Goal: Information Seeking & Learning: Learn about a topic

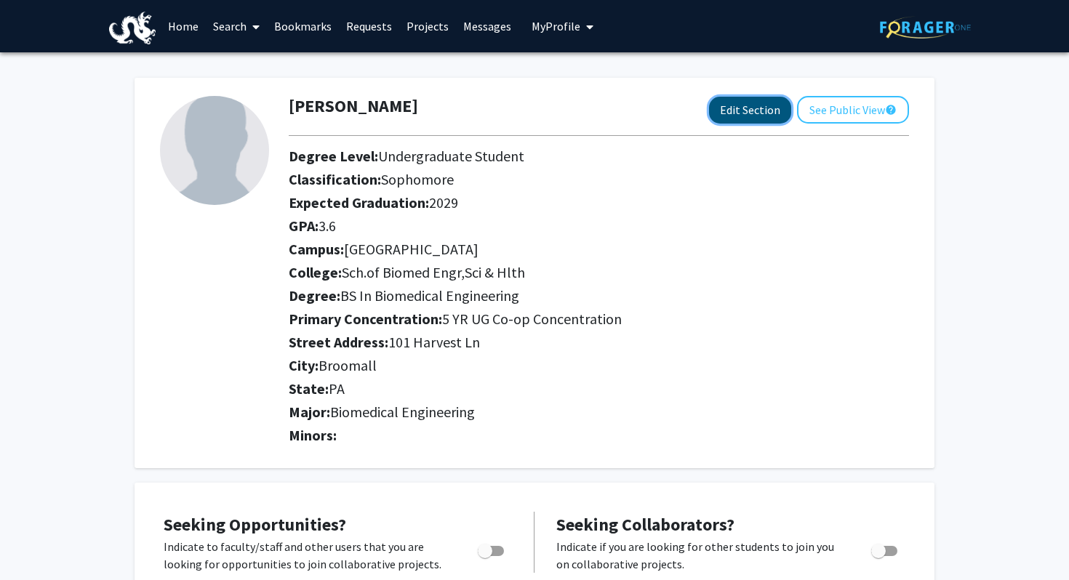
click at [731, 106] on button "Edit Section" at bounding box center [750, 110] width 82 height 27
select select "sophomore"
select select "[GEOGRAPHIC_DATA]"
select select "Sch.of Biomed Engr,Sci & Hlth"
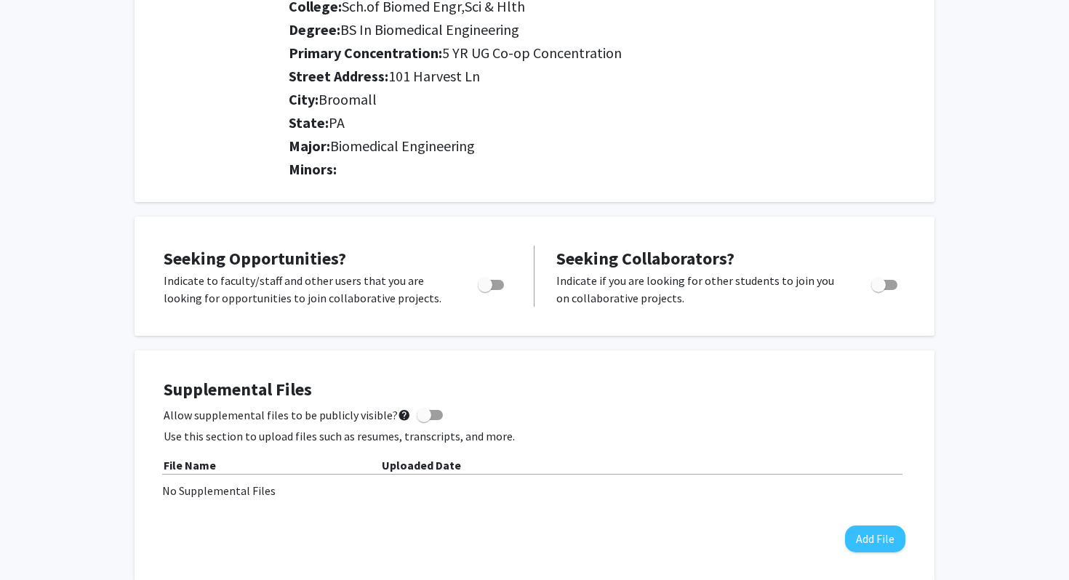
scroll to position [272, 0]
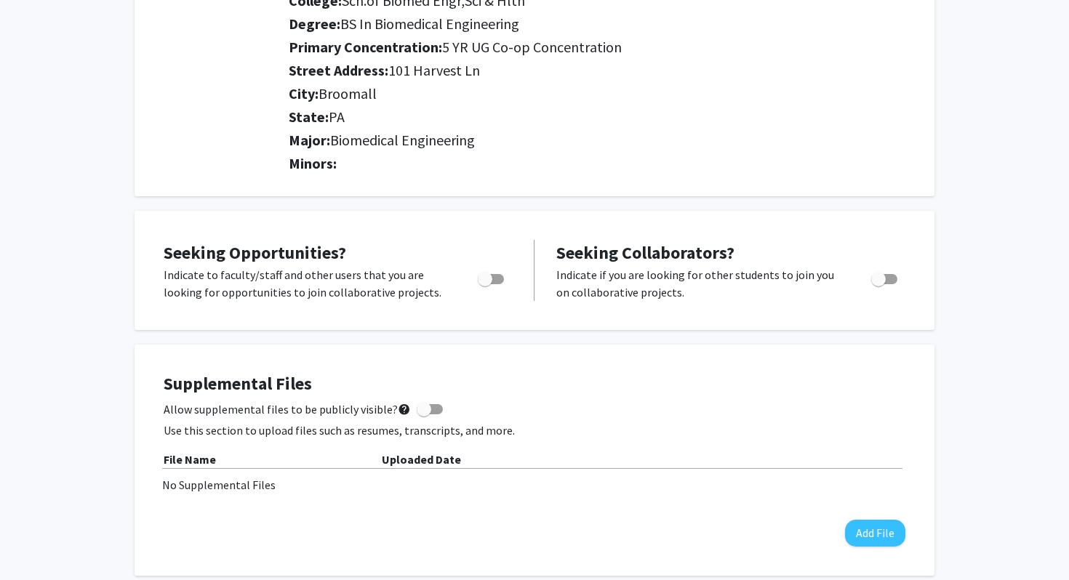
click at [496, 276] on span "Toggle" at bounding box center [491, 279] width 26 height 10
click at [485, 284] on input "Are you actively seeking opportunities?" at bounding box center [484, 284] width 1 height 1
checkbox input "true"
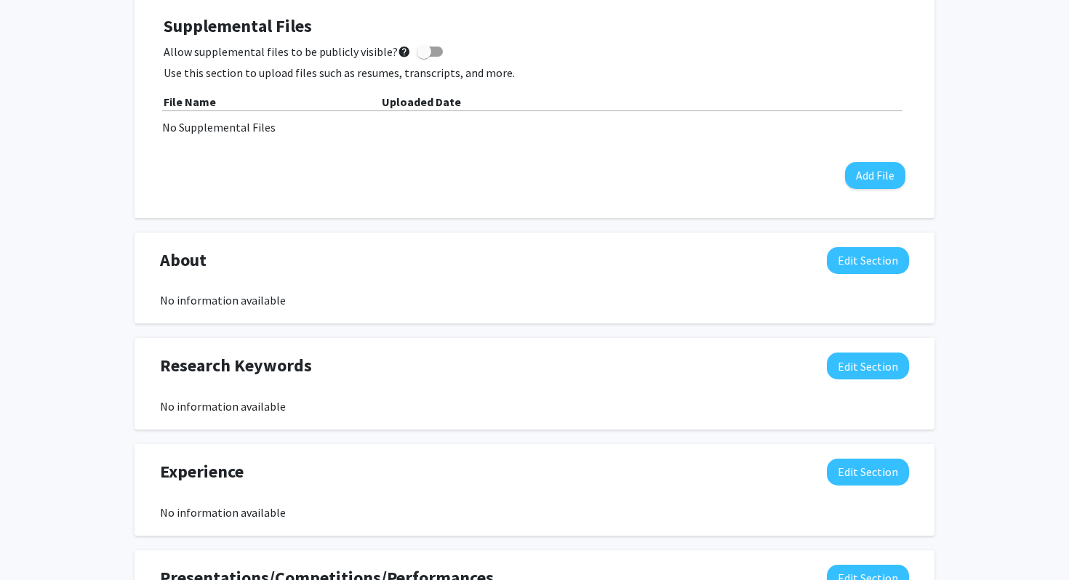
scroll to position [0, 0]
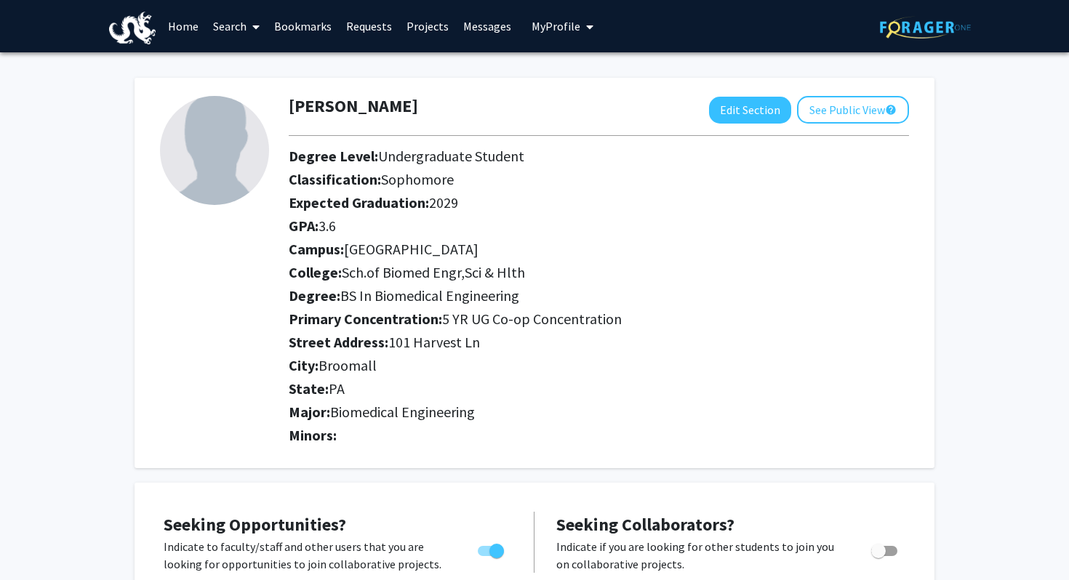
click at [420, 29] on link "Projects" at bounding box center [427, 26] width 57 height 51
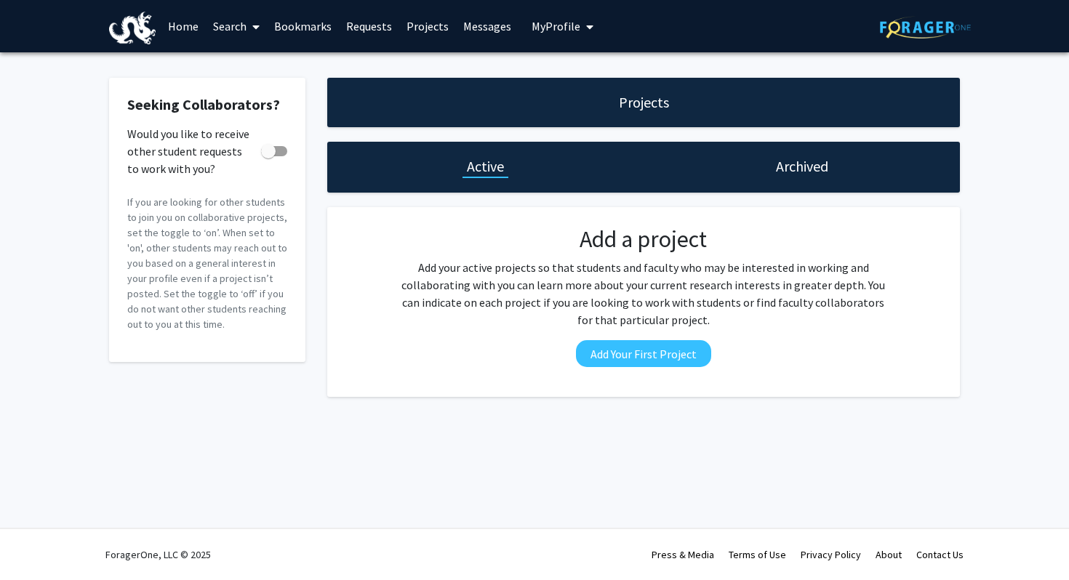
click at [189, 23] on link "Home" at bounding box center [183, 26] width 45 height 51
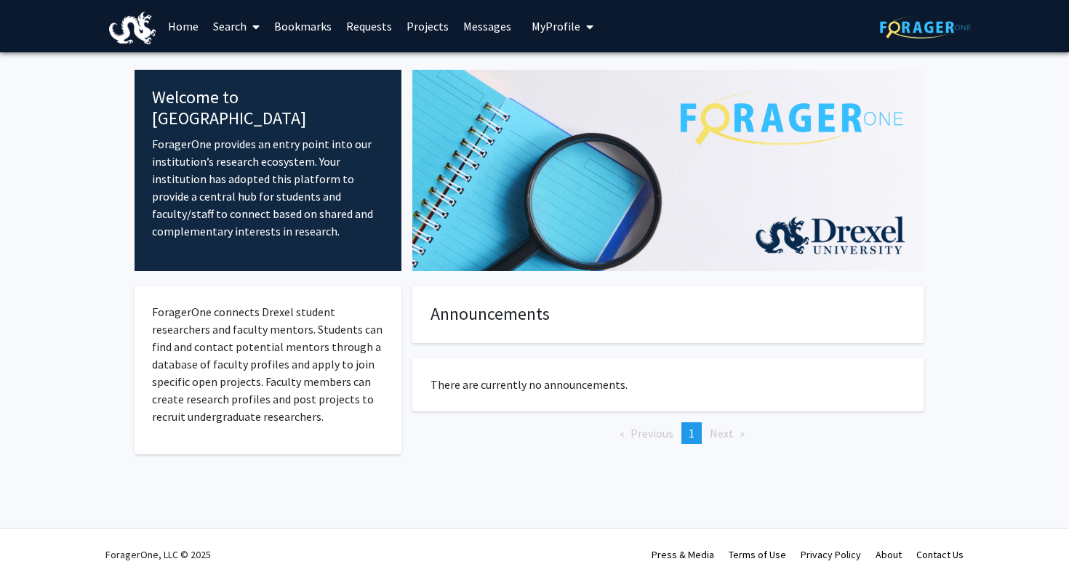
click at [220, 26] on link "Search" at bounding box center [236, 26] width 61 height 51
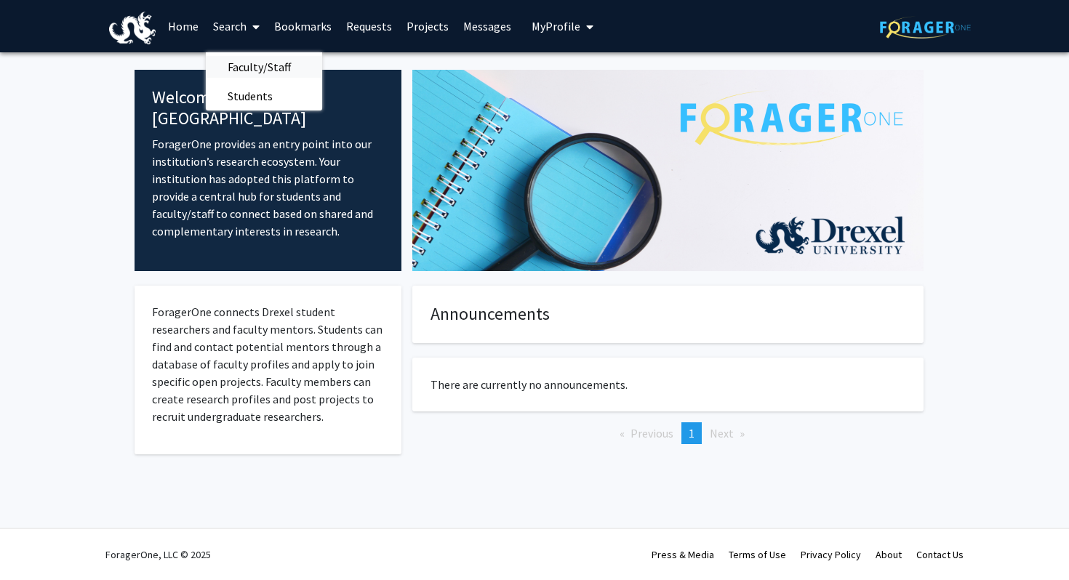
click at [273, 67] on span "Faculty/Staff" at bounding box center [259, 66] width 107 height 29
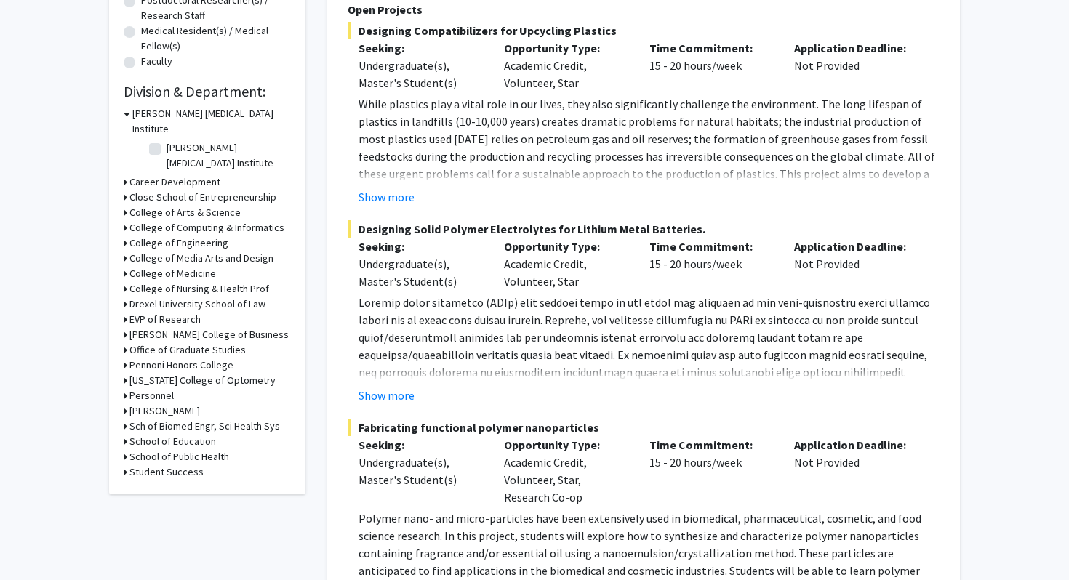
scroll to position [367, 0]
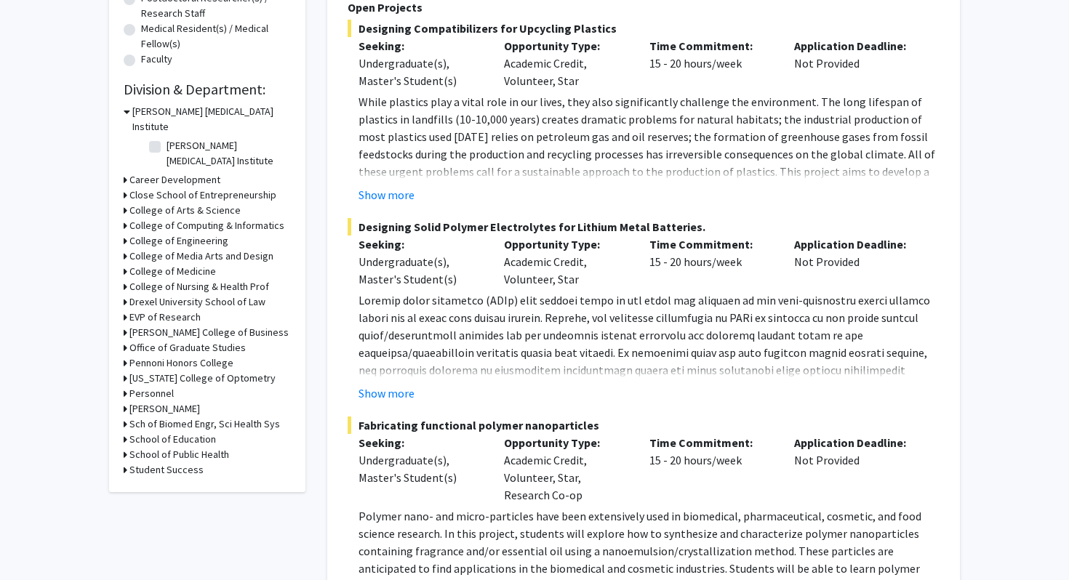
click at [124, 233] on icon at bounding box center [126, 240] width 4 height 15
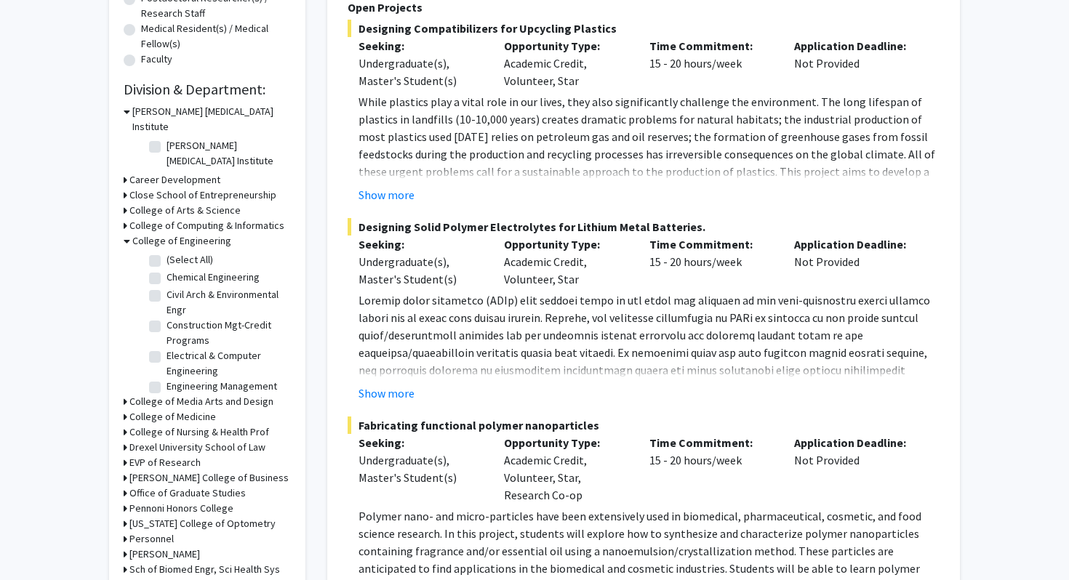
click at [124, 233] on icon at bounding box center [127, 240] width 7 height 15
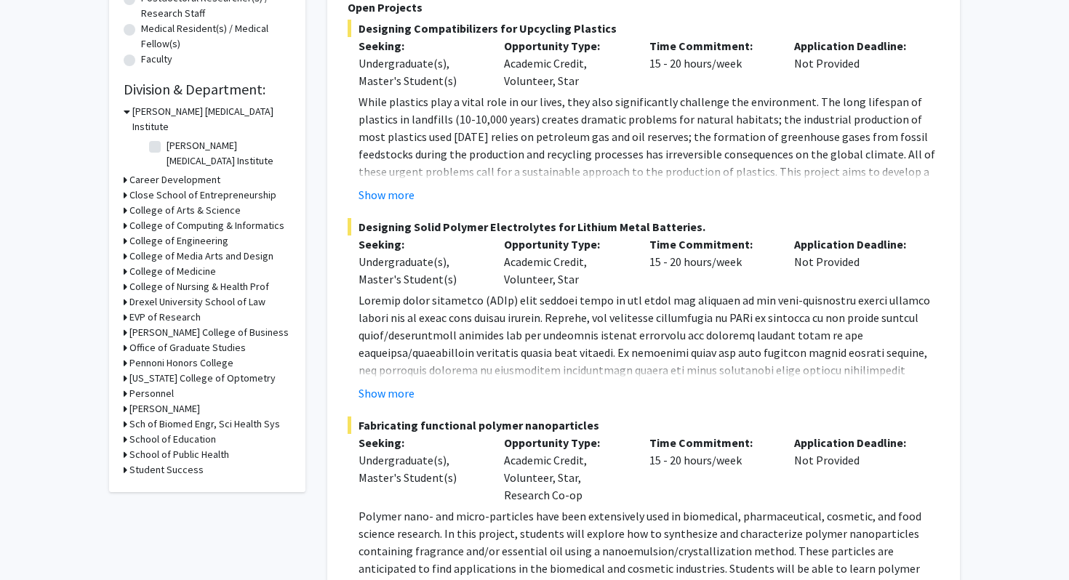
click at [125, 264] on icon at bounding box center [126, 271] width 4 height 15
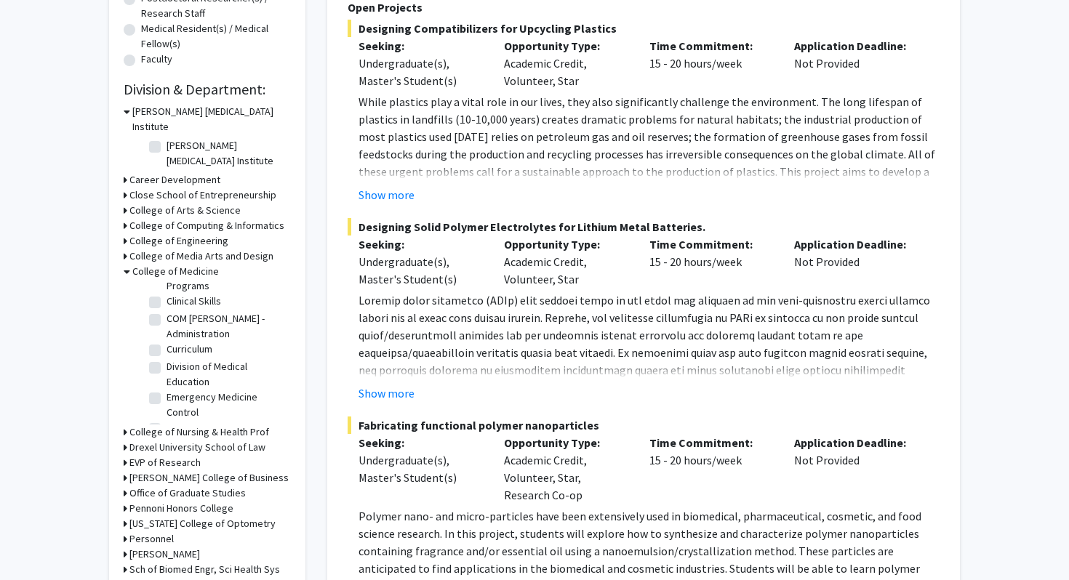
scroll to position [92, 0]
click at [167, 309] on label "Clinical Skills" at bounding box center [194, 316] width 55 height 15
click at [167, 309] on input "Clinical Skills" at bounding box center [171, 313] width 9 height 9
checkbox input "true"
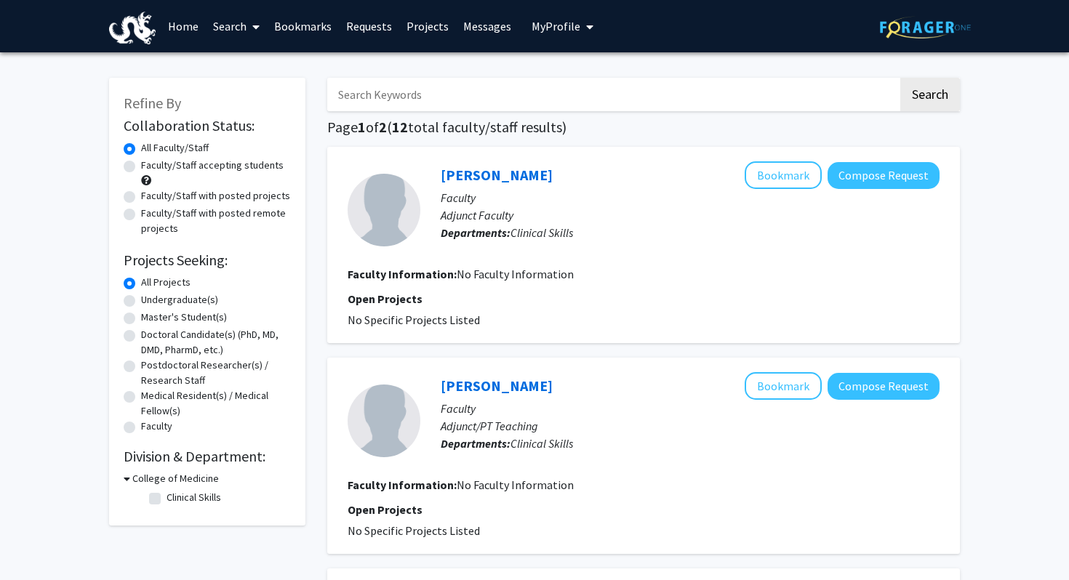
checkbox input "false"
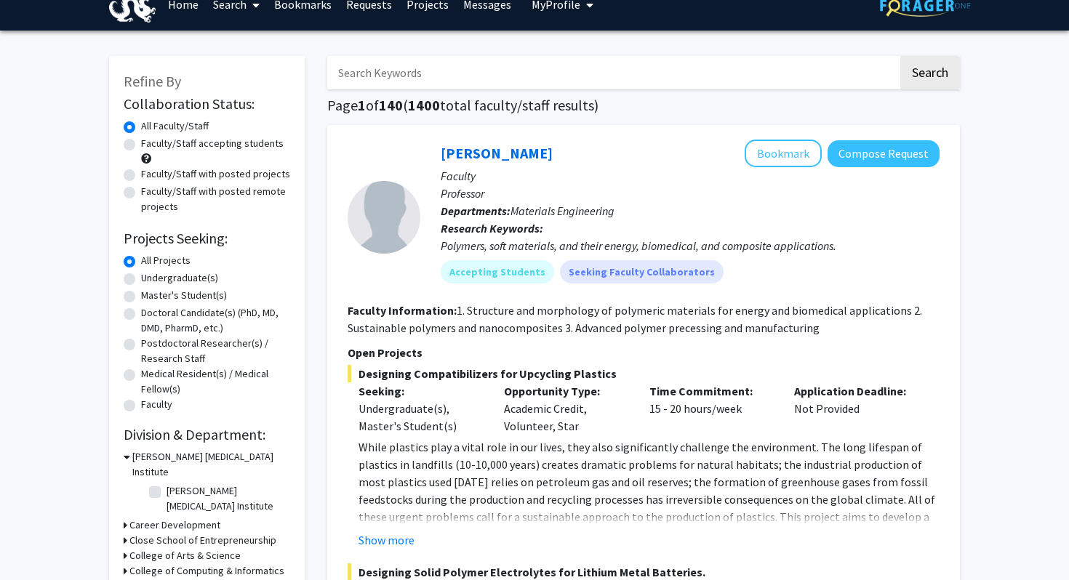
scroll to position [367, 0]
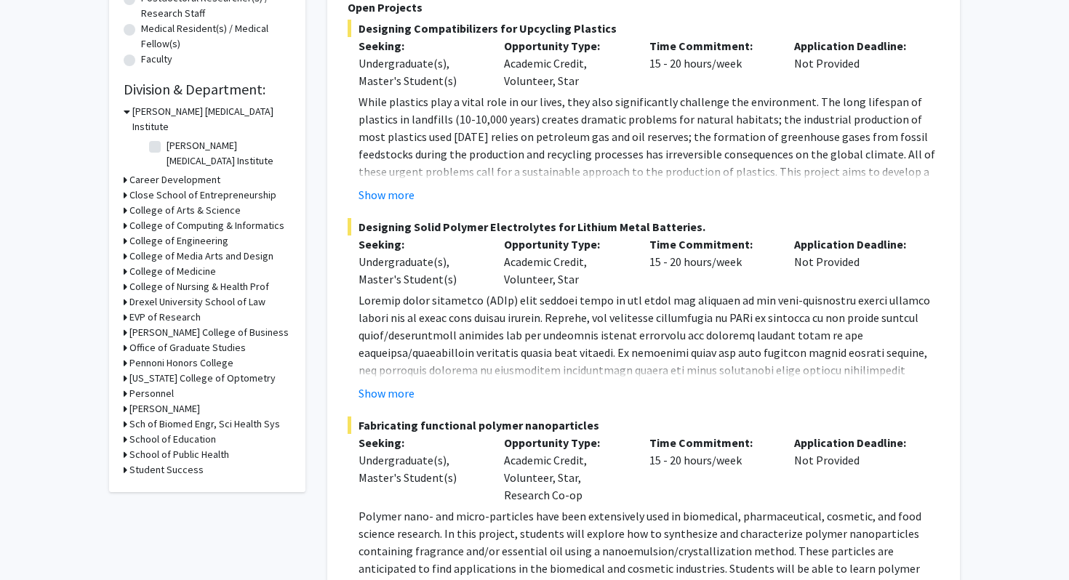
click at [140, 417] on h3 "Sch of Biomed Engr, Sci Health Sys" at bounding box center [204, 424] width 151 height 15
click at [167, 436] on label "School of Biomedical Engineering" at bounding box center [227, 451] width 121 height 31
click at [167, 436] on input "School of Biomedical Engineering" at bounding box center [171, 440] width 9 height 9
checkbox input "true"
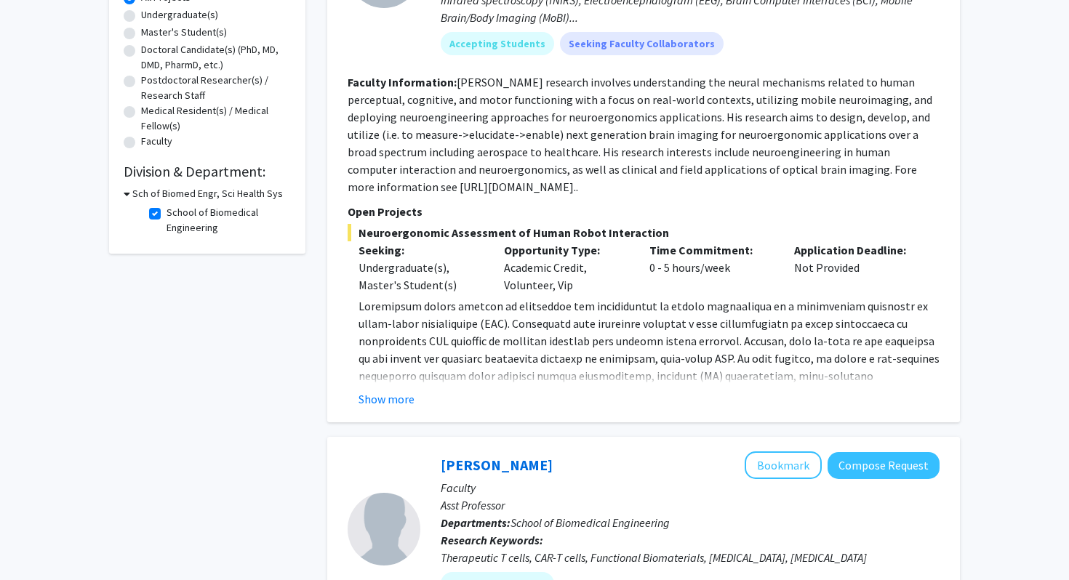
scroll to position [308, 0]
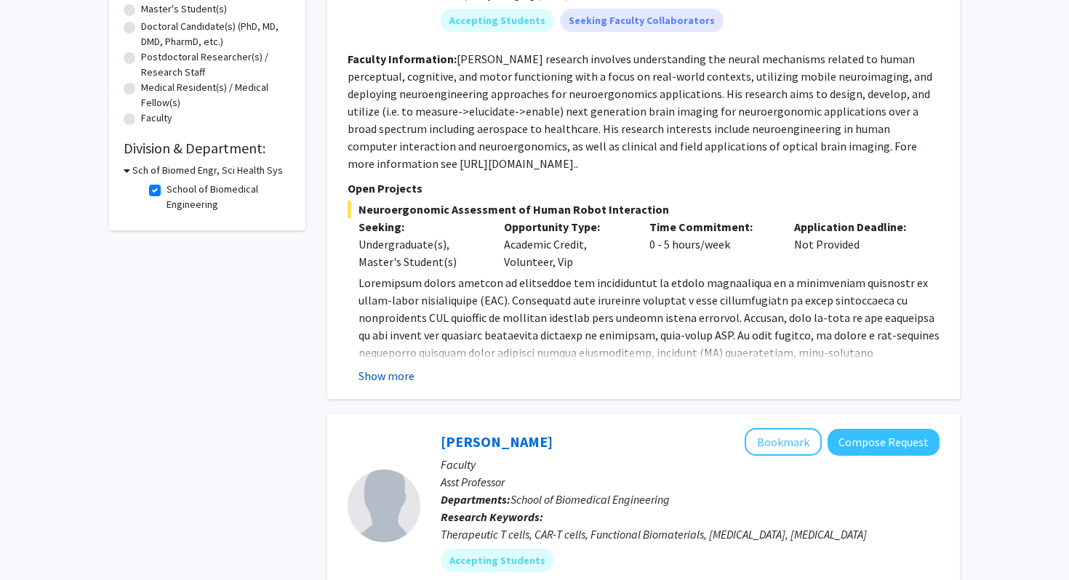
click at [392, 380] on button "Show more" at bounding box center [386, 375] width 56 height 17
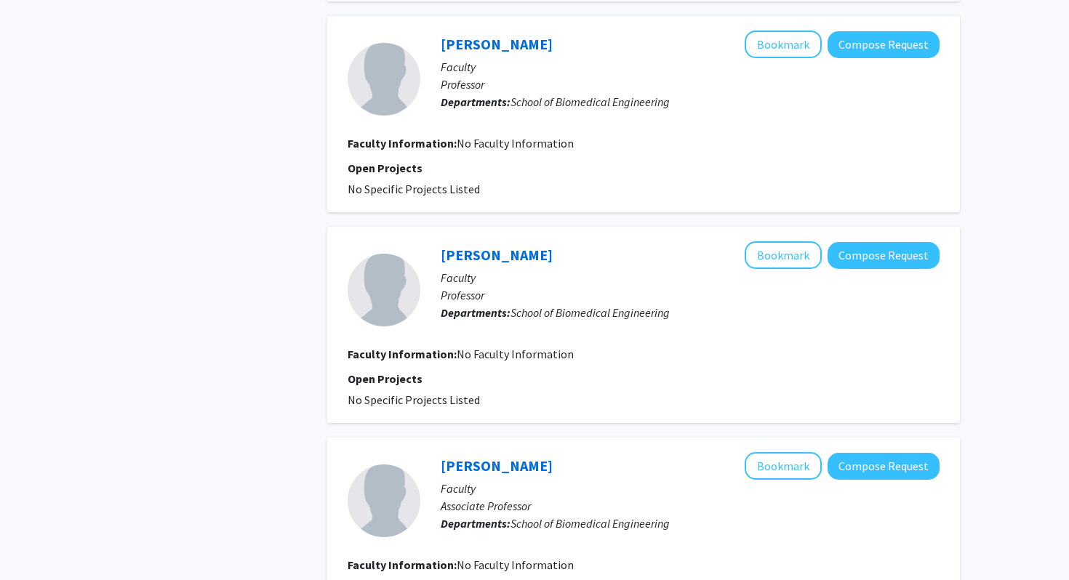
scroll to position [3372, 0]
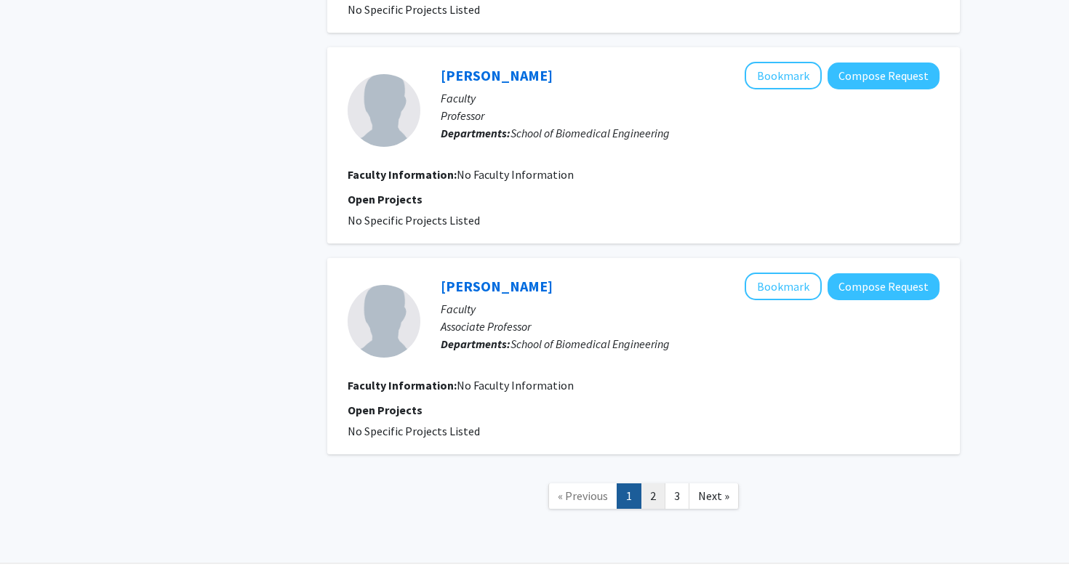
click at [649, 484] on link "2" at bounding box center [653, 496] width 25 height 25
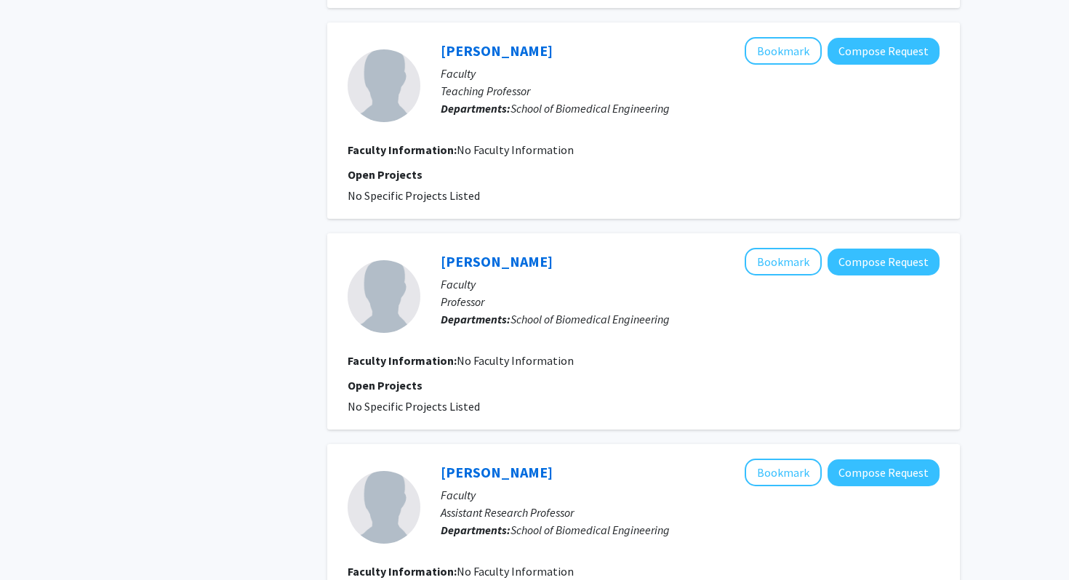
scroll to position [1821, 0]
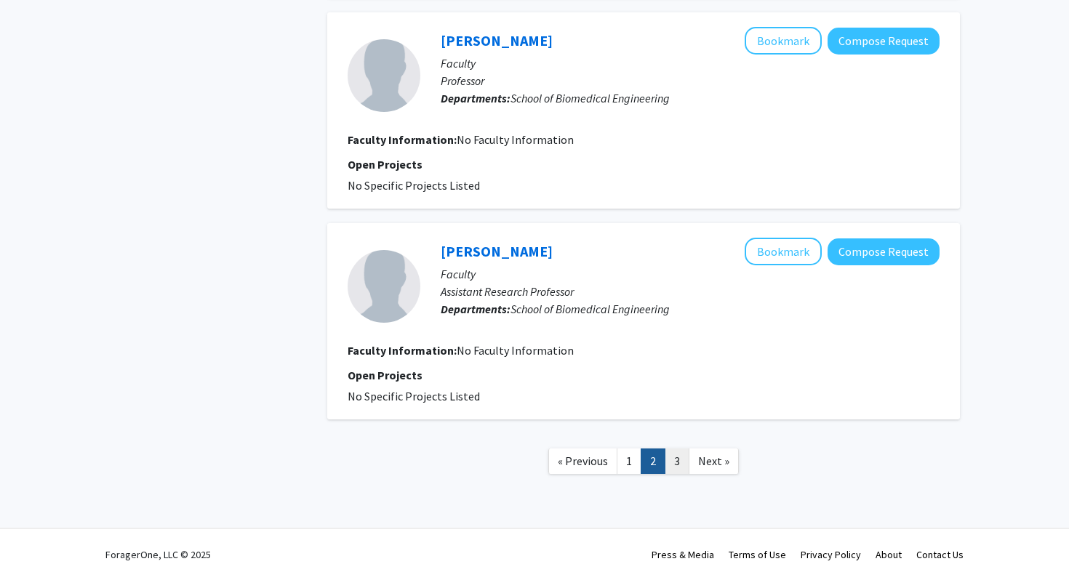
click at [683, 453] on link "3" at bounding box center [677, 461] width 25 height 25
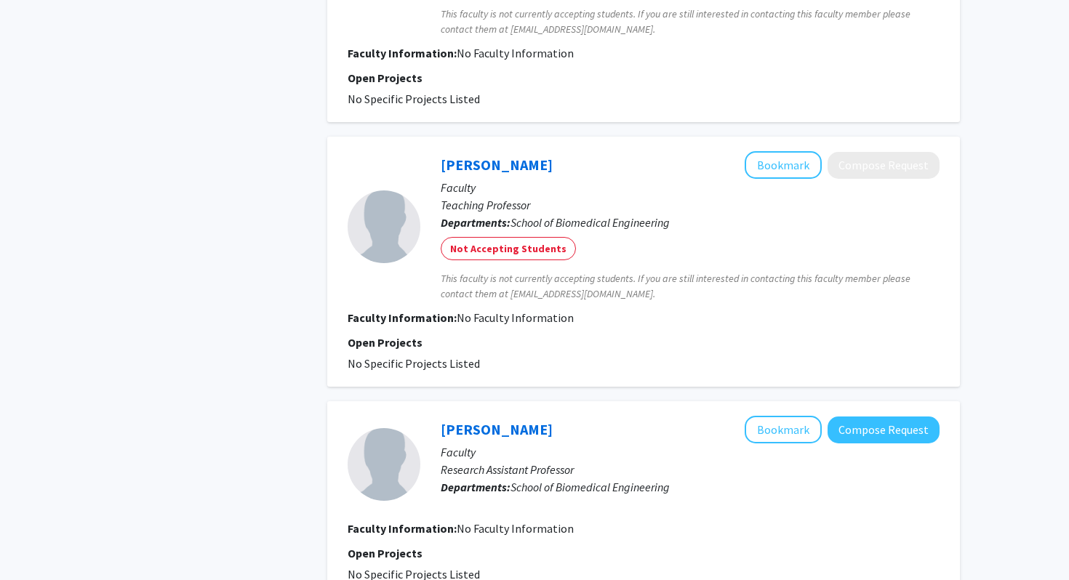
scroll to position [1296, 0]
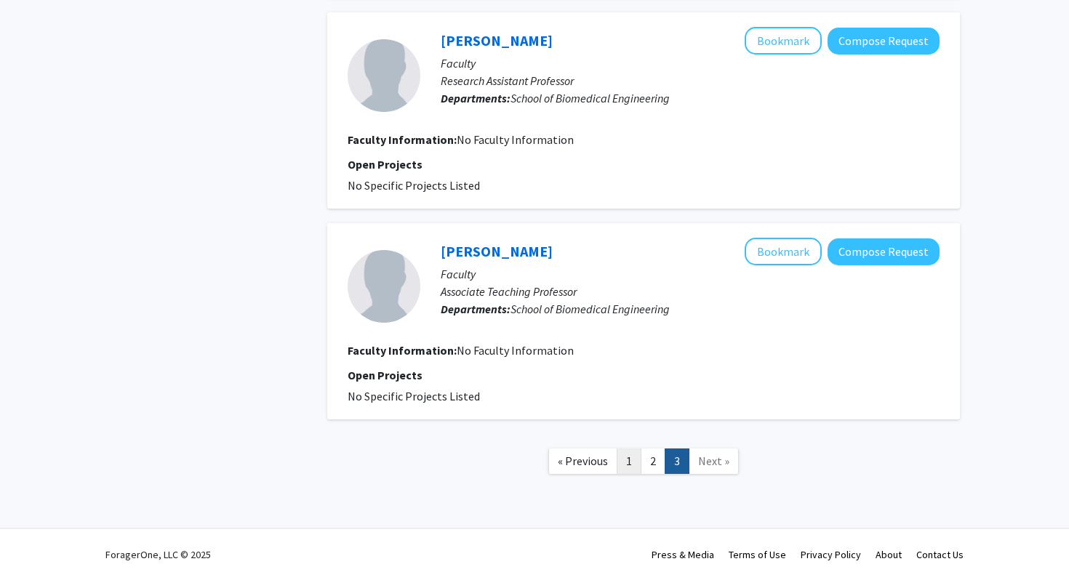
click at [628, 464] on link "1" at bounding box center [629, 461] width 25 height 25
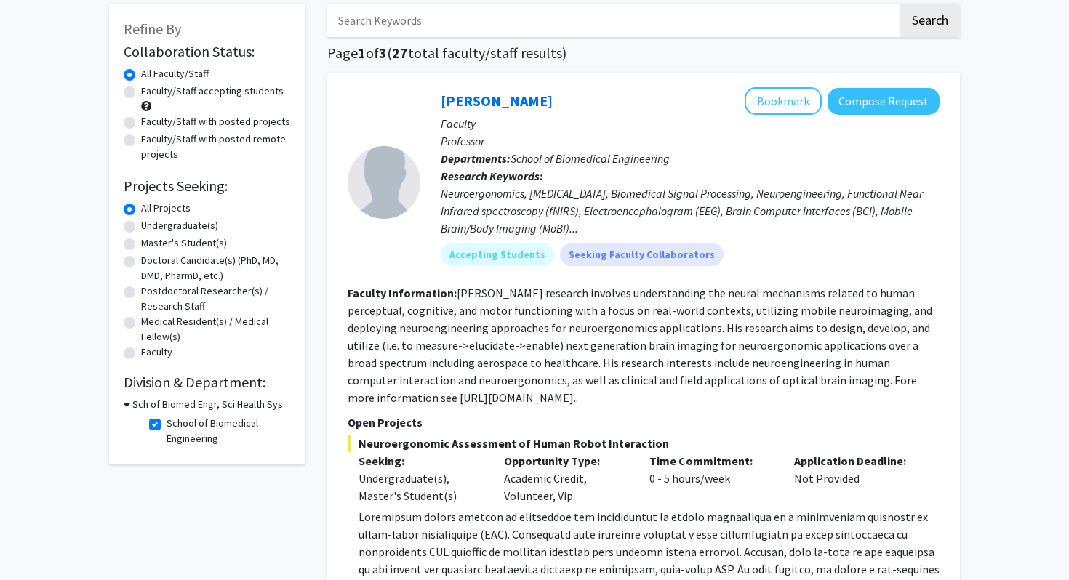
scroll to position [84, 0]
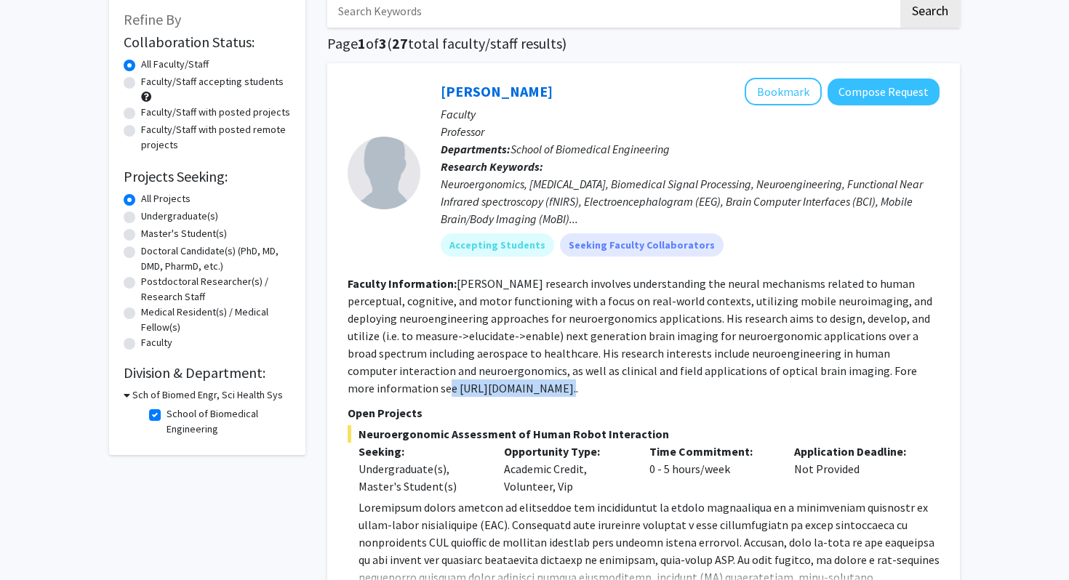
drag, startPoint x: 345, startPoint y: 388, endPoint x: 455, endPoint y: 396, distance: 110.9
click at [455, 396] on div "Hasan Ayaz Bookmark Compose Request Faculty Professor Departments: School of Bi…" at bounding box center [643, 343] width 633 height 561
copy fg-read-more "https://ayazlab.com..."
click at [526, 332] on fg-read-more "Dr. Ayaz’s research involves understanding the neural mechanisms related to hum…" at bounding box center [640, 335] width 585 height 119
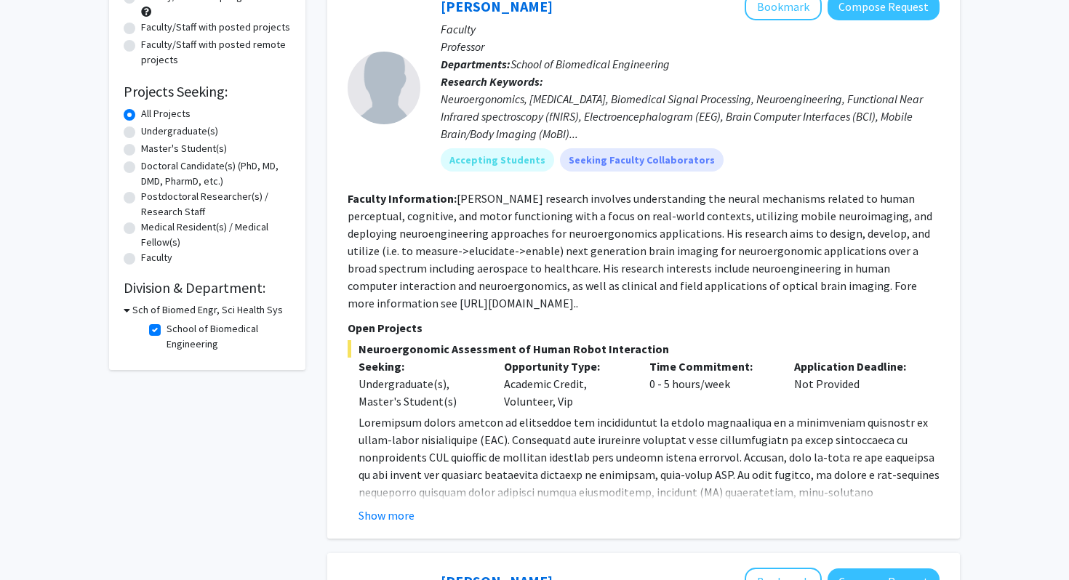
scroll to position [182, 0]
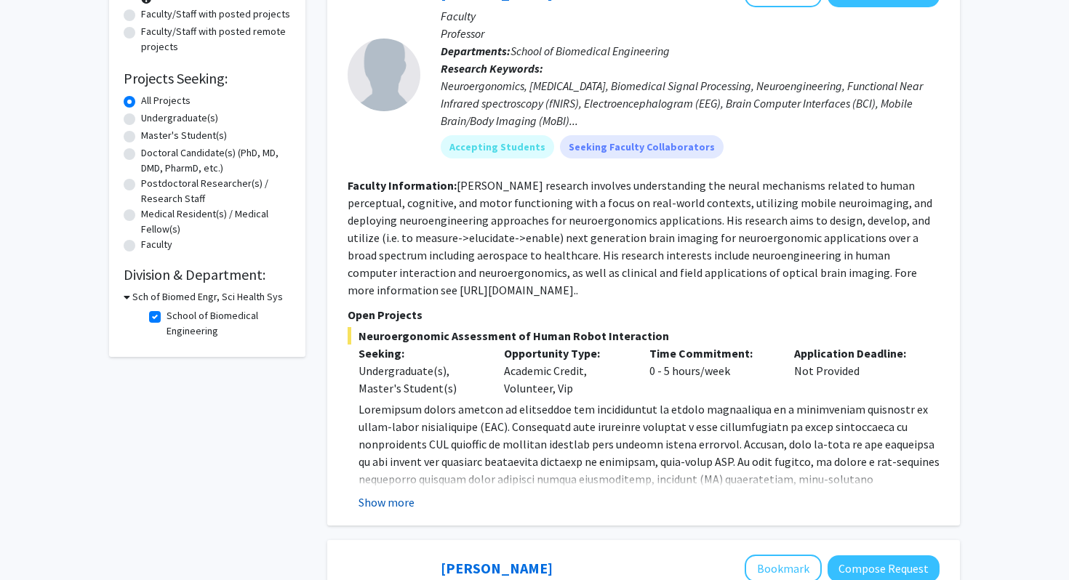
click at [398, 499] on button "Show more" at bounding box center [386, 502] width 56 height 17
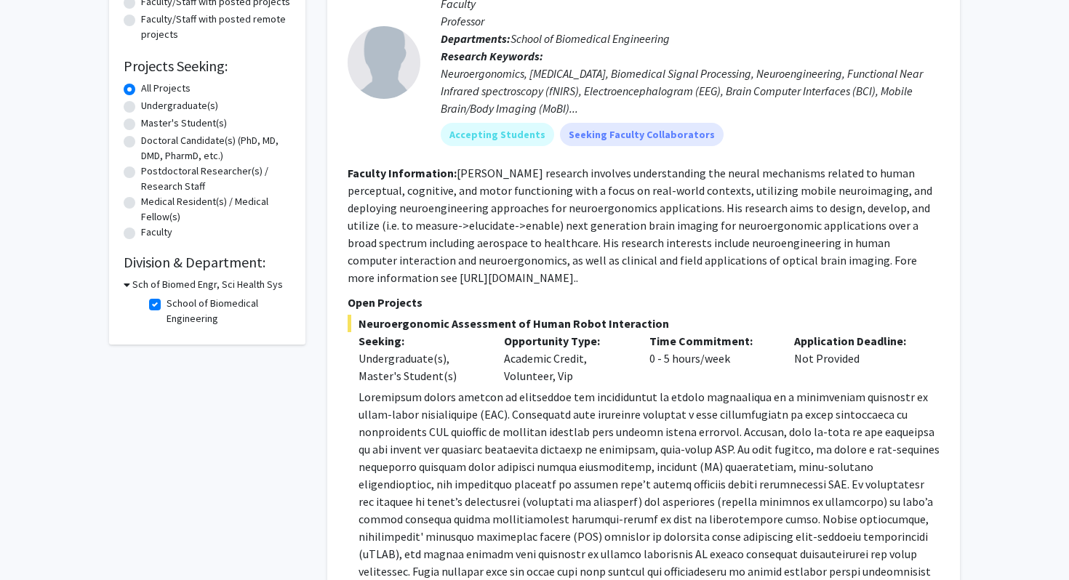
scroll to position [189, 0]
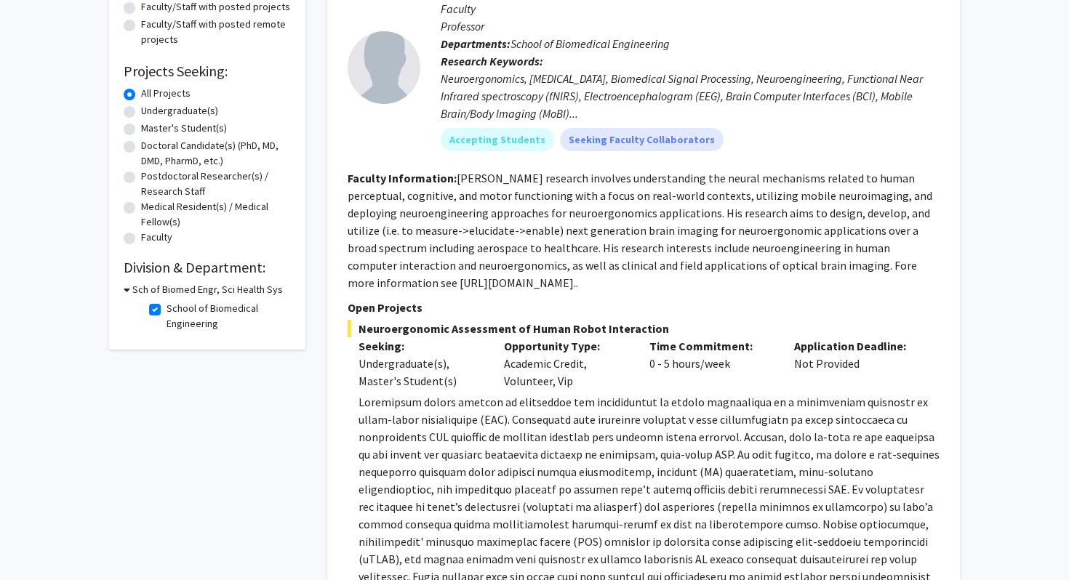
click at [421, 304] on p "Open Projects" at bounding box center [644, 307] width 592 height 17
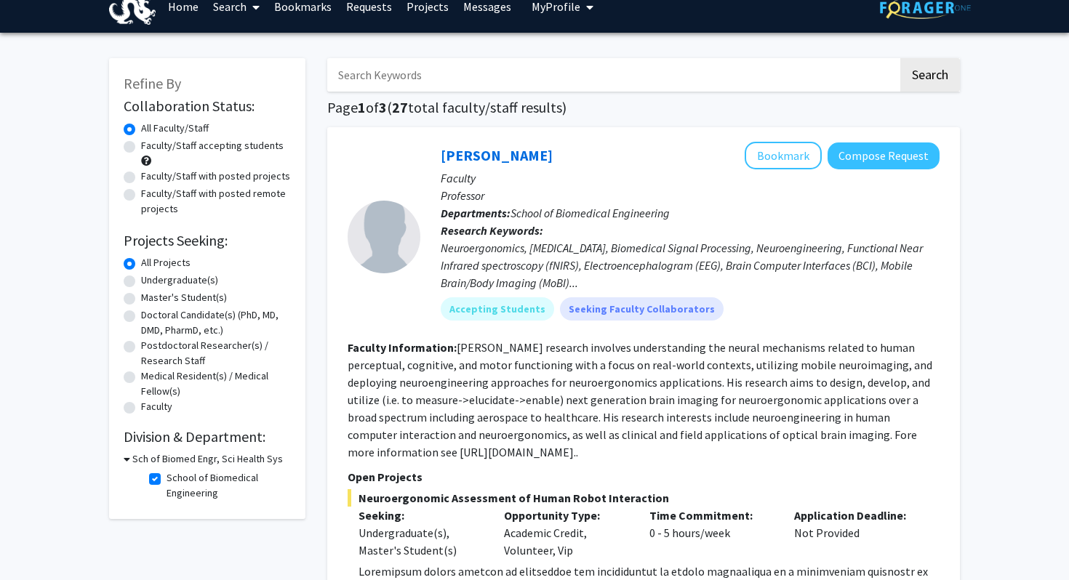
scroll to position [0, 0]
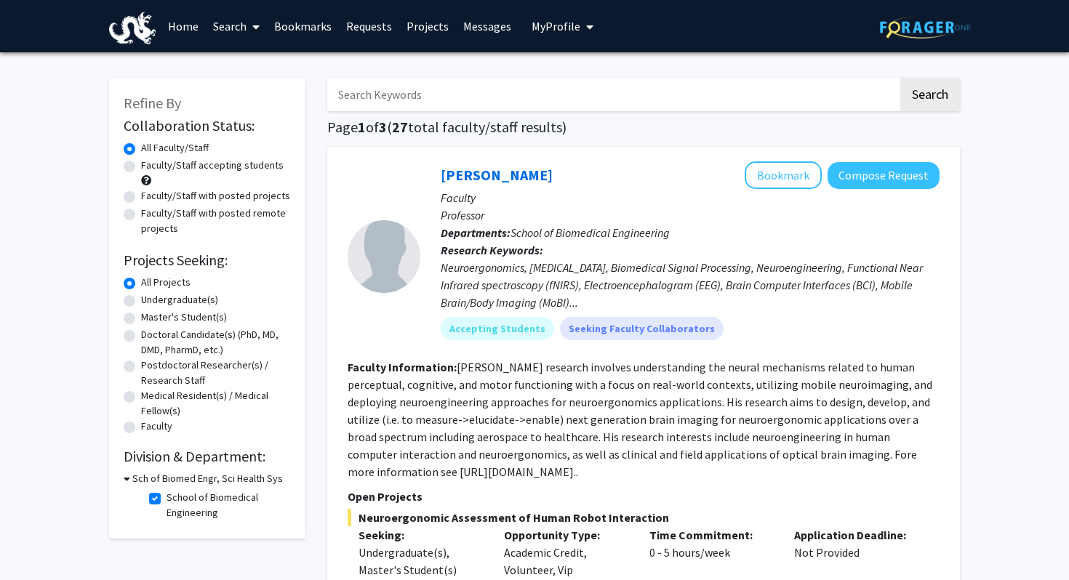
click at [141, 199] on label "Faculty/Staff with posted projects" at bounding box center [215, 195] width 149 height 15
click at [141, 198] on input "Faculty/Staff with posted projects" at bounding box center [145, 192] width 9 height 9
radio input "true"
